Goal: Transaction & Acquisition: Purchase product/service

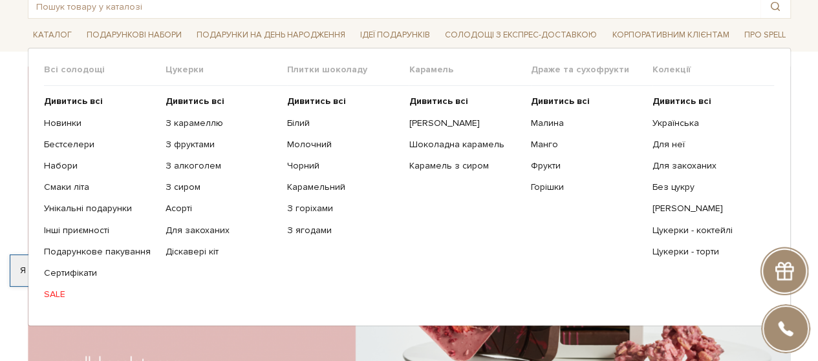
scroll to position [78, 0]
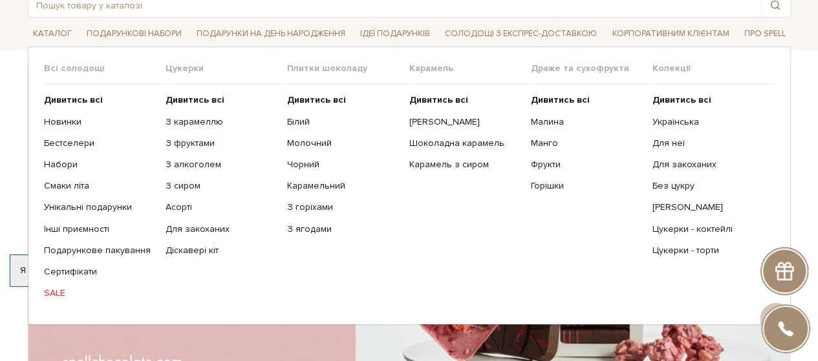
click at [187, 69] on span "Цукерки" at bounding box center [226, 69] width 122 height 12
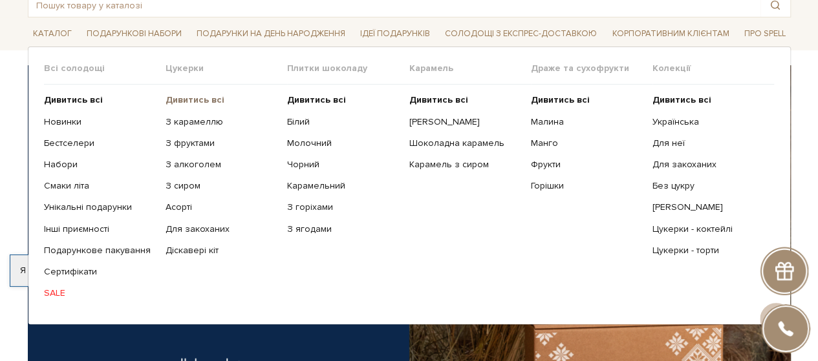
click at [193, 95] on b "Дивитись всі" at bounding box center [194, 99] width 59 height 11
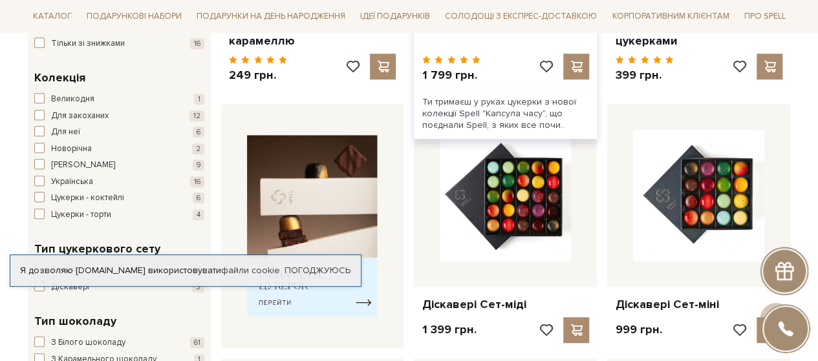
scroll to position [426, 0]
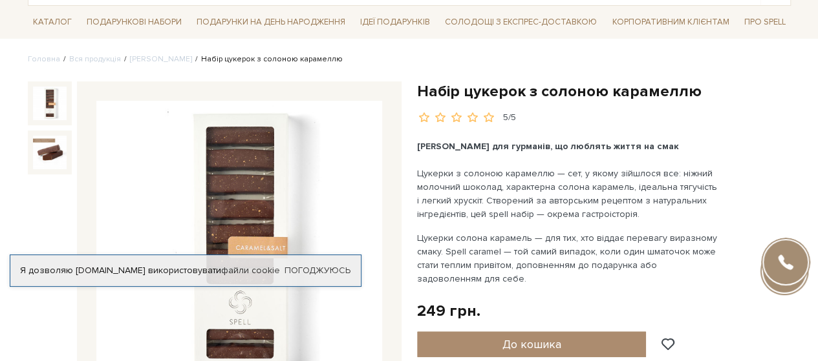
scroll to position [75, 0]
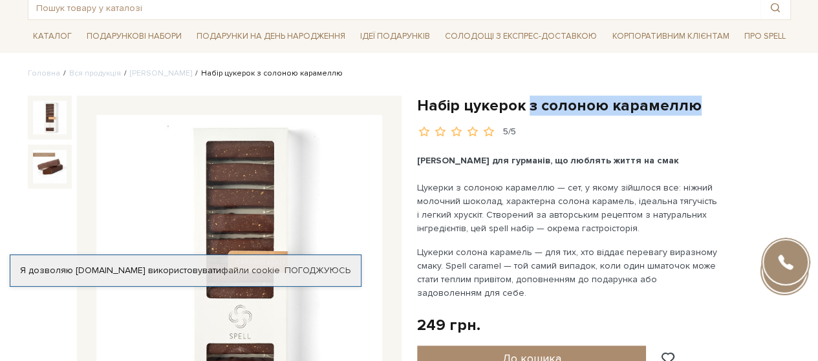
drag, startPoint x: 527, startPoint y: 105, endPoint x: 724, endPoint y: 107, distance: 196.5
click at [724, 107] on h1 "Набір цукерок з солоною карамеллю" at bounding box center [604, 106] width 374 height 20
copy h1 "з солоною карамеллю"
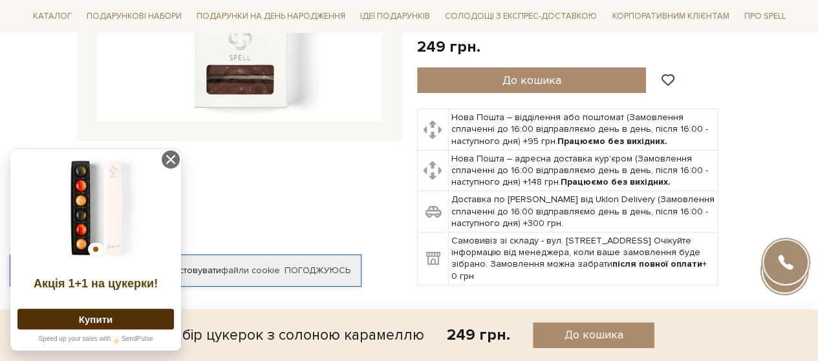
scroll to position [573, 0]
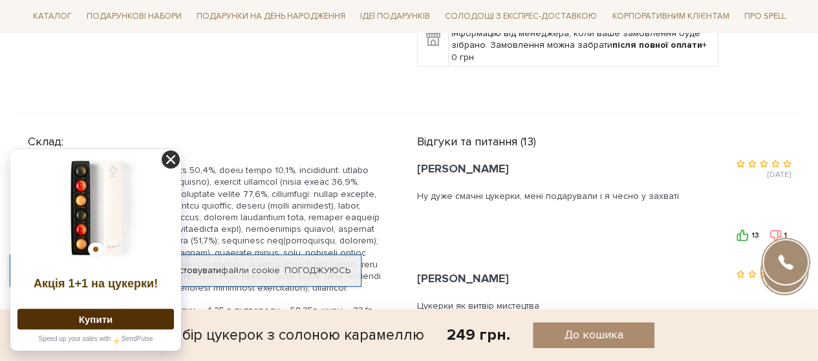
click at [172, 162] on icon at bounding box center [171, 160] width 18 height 18
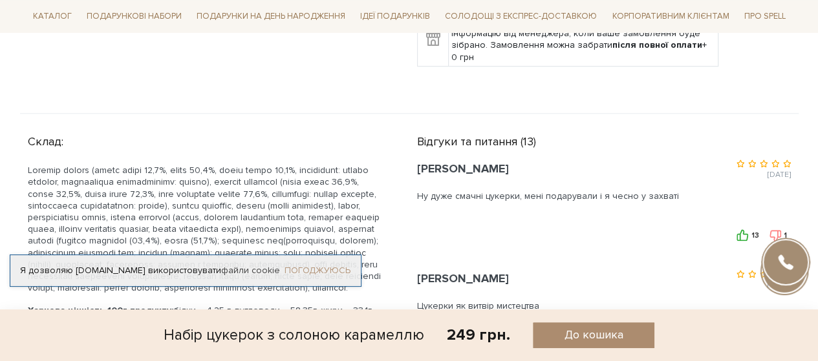
click at [324, 265] on link "Погоджуюсь" at bounding box center [317, 271] width 66 height 12
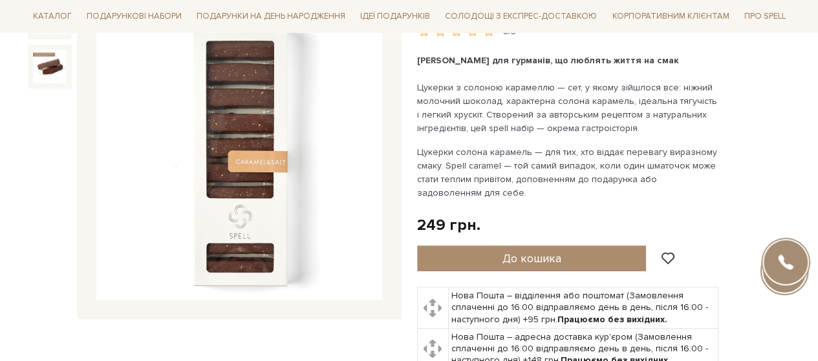
scroll to position [176, 0]
